Goal: Transaction & Acquisition: Purchase product/service

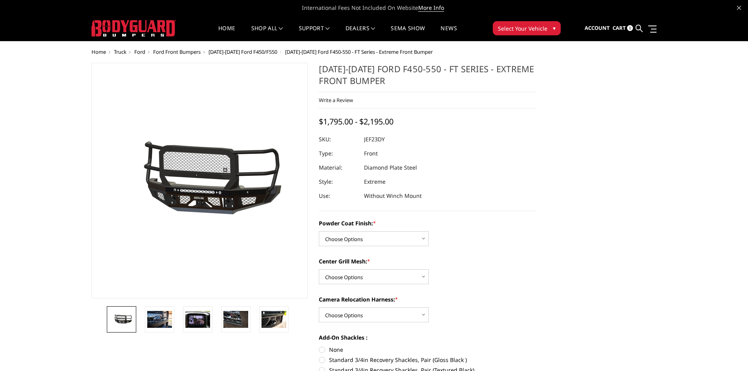
click at [185, 49] on span "Ford Front Bumpers" at bounding box center [177, 51] width 48 height 7
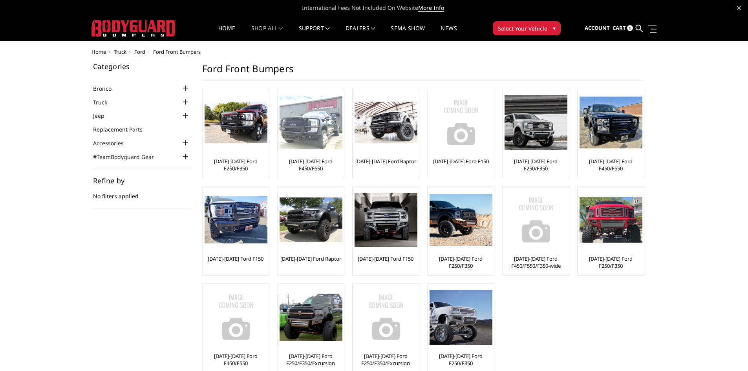
click at [322, 169] on link "[DATE]-[DATE] Ford F450/F550" at bounding box center [311, 165] width 62 height 14
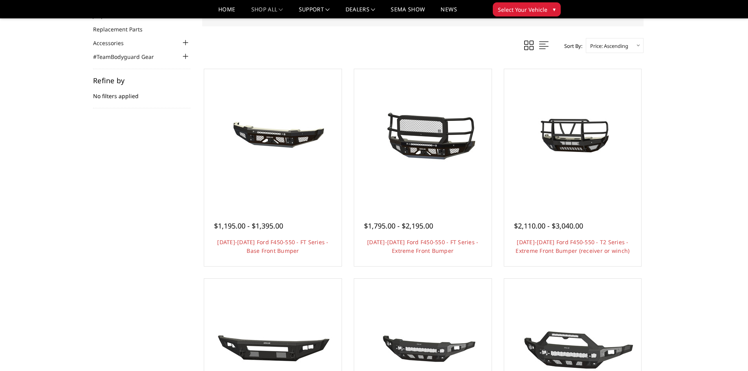
scroll to position [79, 0]
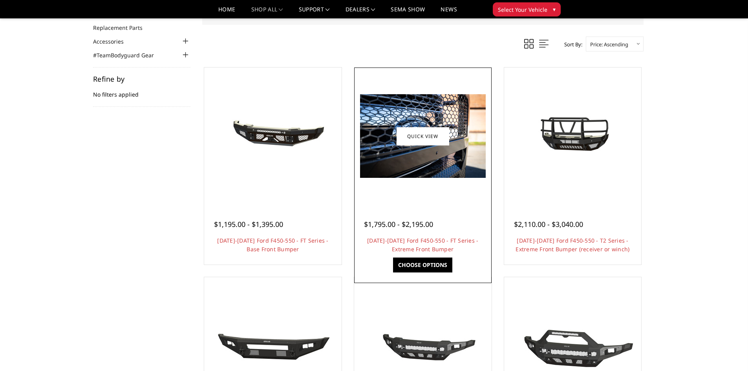
click at [414, 257] on div "$1,795.00 - $2,195.00 2023-2025 Ford F450-550 - FT Series - Extreme Front Bumpe…" at bounding box center [423, 233] width 134 height 60
click at [412, 264] on link "Choose Options" at bounding box center [422, 265] width 59 height 15
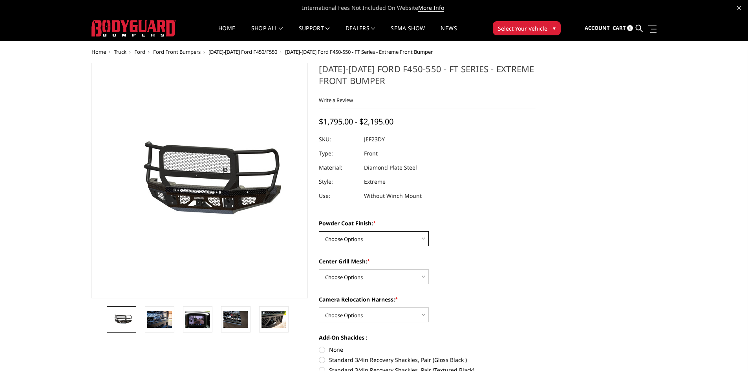
click at [408, 236] on select "Choose Options Bare Metal Gloss Black Powder Coat Textured Black Powder Coat" at bounding box center [374, 238] width 110 height 15
select select "3271"
click at [319, 231] on select "Choose Options Bare Metal Gloss Black Powder Coat Textured Black Powder Coat" at bounding box center [374, 238] width 110 height 15
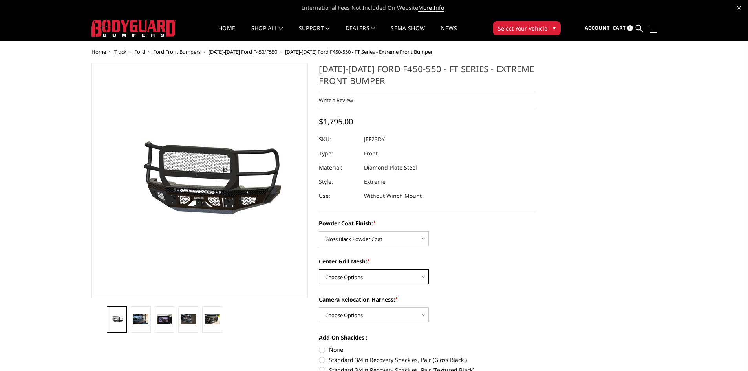
click at [401, 276] on select "Choose Options WITH Expanded Metal in Center Grill WITHOUT Expanded Metal in Ce…" at bounding box center [374, 276] width 110 height 15
select select "3273"
click at [319, 269] on select "Choose Options WITH Expanded Metal in Center Grill WITHOUT Expanded Metal in Ce…" at bounding box center [374, 276] width 110 height 15
click at [393, 314] on select "Choose Options WITH Camera Relocation Harness WITHOUT Camera Relocation Harness" at bounding box center [374, 315] width 110 height 15
select select "3276"
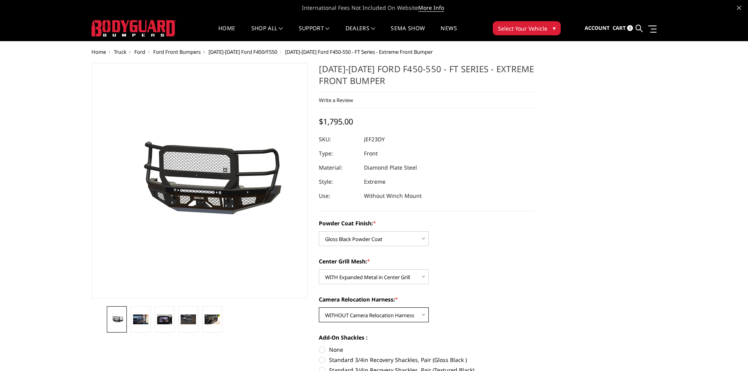
click at [319, 308] on select "Choose Options WITH Camera Relocation Harness WITHOUT Camera Relocation Harness" at bounding box center [374, 315] width 110 height 15
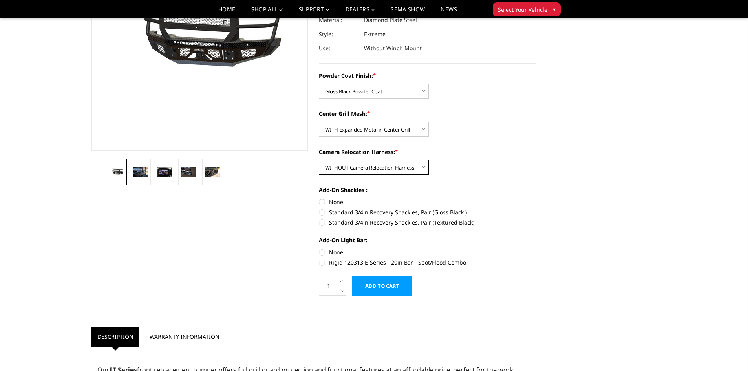
scroll to position [157, 0]
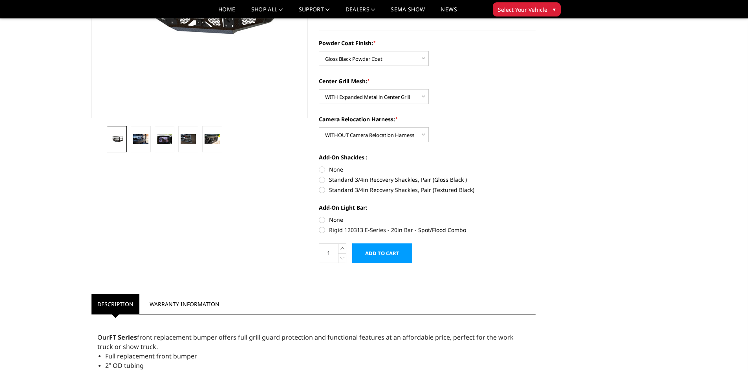
click at [322, 231] on label "Rigid 120313 E-Series - 20in Bar - Spot/Flood Combo" at bounding box center [427, 230] width 217 height 8
click at [536, 216] on input "Rigid 120313 E-Series - 20in Bar - Spot/Flood Combo" at bounding box center [536, 216] width 0 height 0
radio input "true"
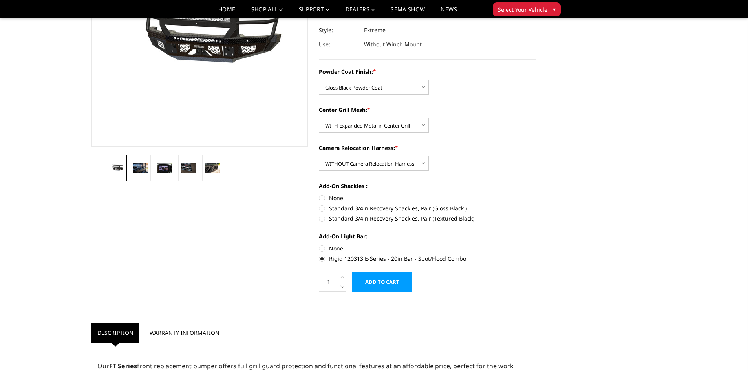
scroll to position [39, 0]
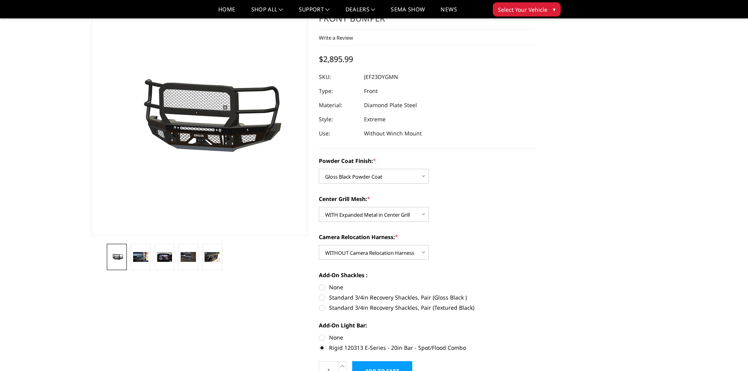
click at [324, 348] on label "Rigid 120313 E-Series - 20in Bar - Spot/Flood Combo" at bounding box center [427, 348] width 217 height 8
click at [536, 334] on input "Rigid 120313 E-Series - 20in Bar - Spot/Flood Combo" at bounding box center [536, 334] width 0 height 0
click at [324, 335] on label "None" at bounding box center [427, 338] width 217 height 8
click at [319, 334] on input "None" at bounding box center [319, 334] width 0 height 0
radio input "true"
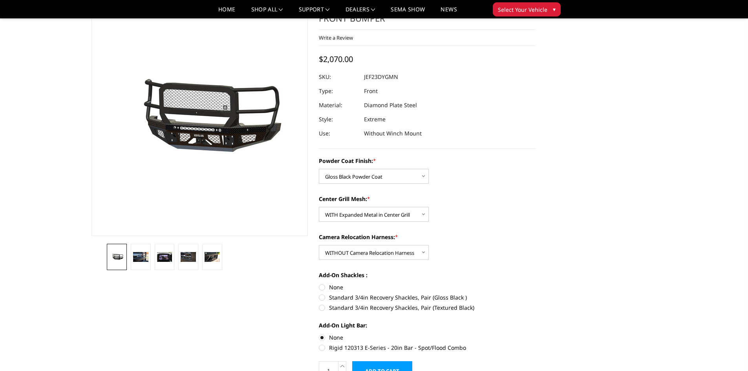
click at [321, 350] on label "Rigid 120313 E-Series - 20in Bar - Spot/Flood Combo" at bounding box center [427, 348] width 217 height 8
click at [536, 334] on input "Rigid 120313 E-Series - 20in Bar - Spot/Flood Combo" at bounding box center [536, 334] width 0 height 0
radio input "true"
click at [321, 339] on label "None" at bounding box center [427, 338] width 217 height 8
click at [319, 334] on input "None" at bounding box center [319, 334] width 0 height 0
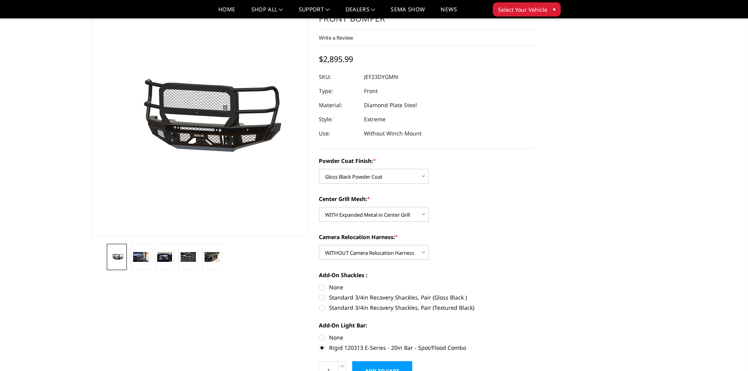
radio input "true"
click at [144, 255] on img at bounding box center [140, 257] width 15 height 10
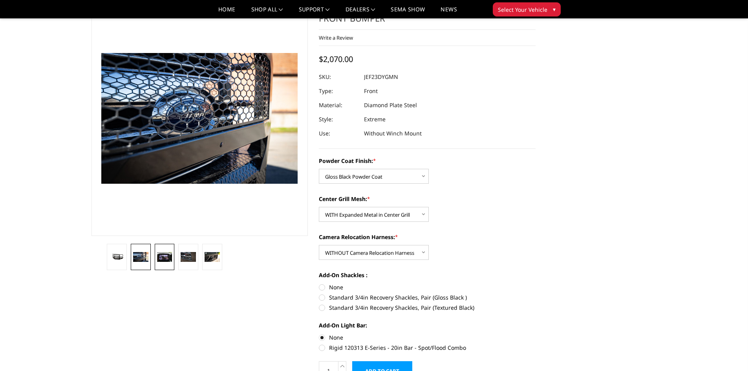
click at [170, 260] on img at bounding box center [164, 257] width 15 height 10
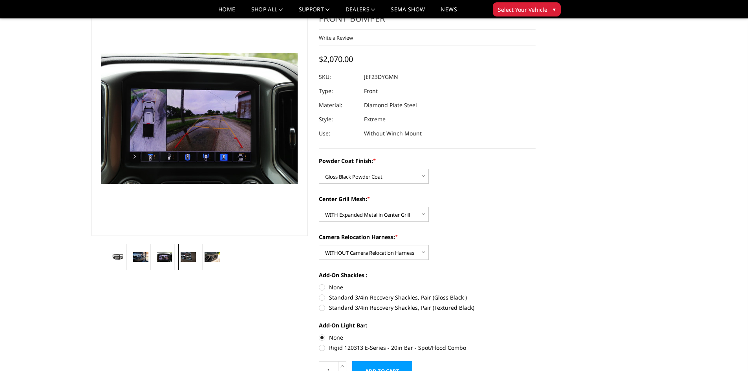
click at [188, 257] on img at bounding box center [188, 257] width 15 height 10
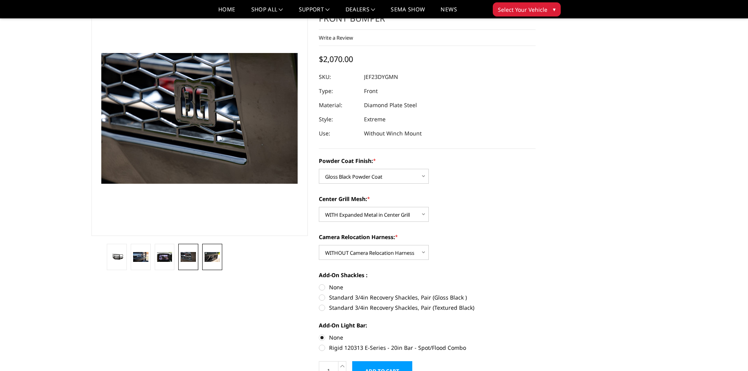
click at [218, 257] on img at bounding box center [212, 257] width 15 height 10
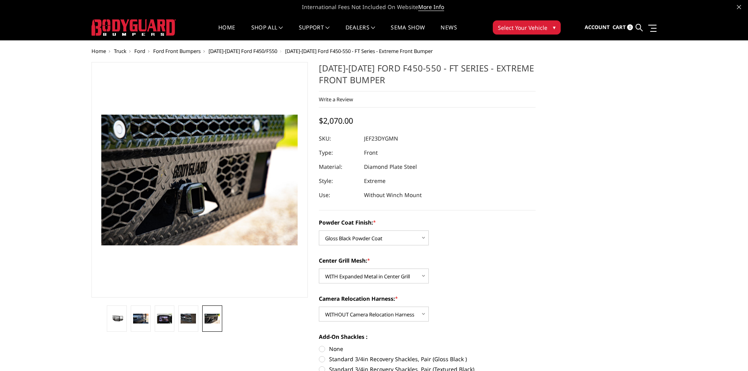
scroll to position [0, 0]
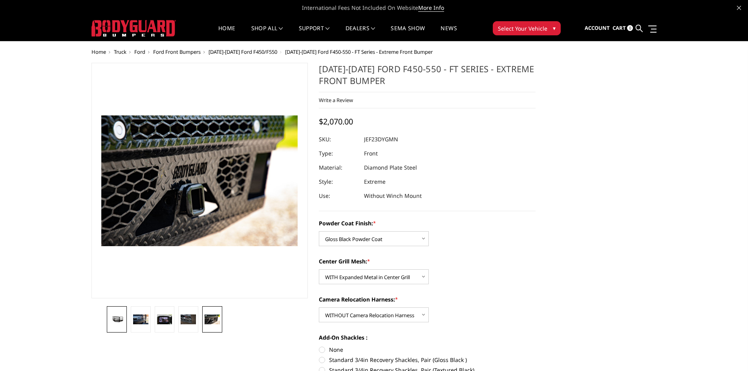
click at [116, 327] on link at bounding box center [117, 319] width 20 height 26
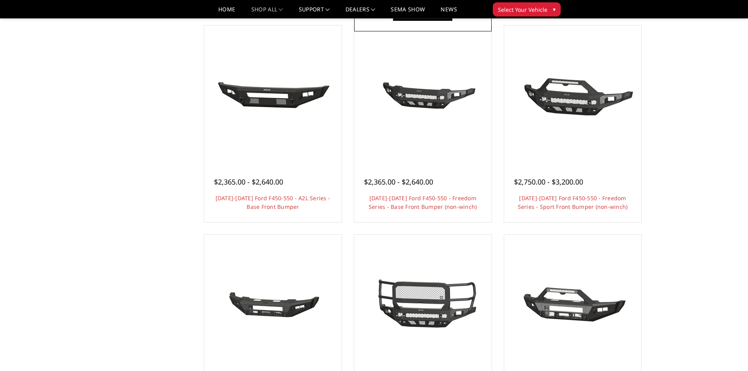
scroll to position [196, 0]
